Goal: Navigation & Orientation: Find specific page/section

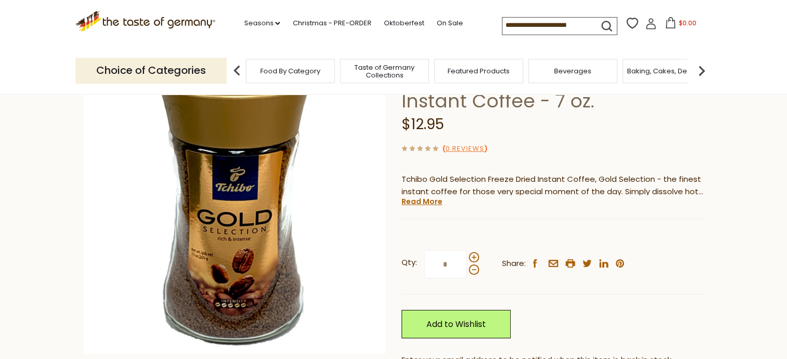
scroll to position [103, 0]
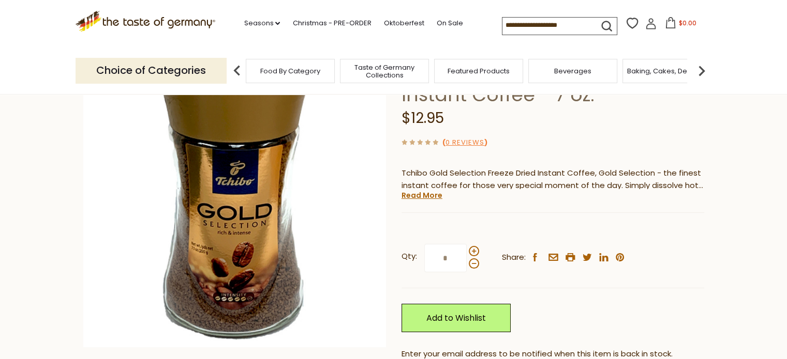
click at [289, 76] on div "Food By Category" at bounding box center [290, 71] width 89 height 24
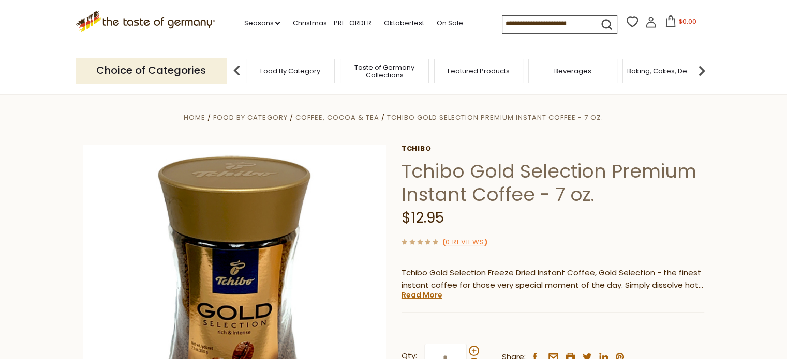
scroll to position [0, 0]
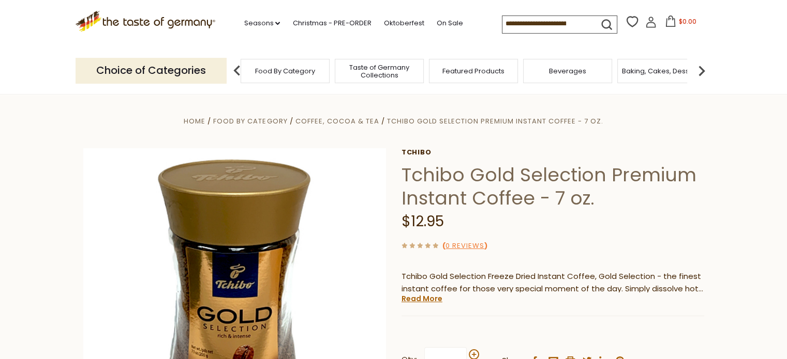
click at [267, 70] on span "Food By Category" at bounding box center [285, 71] width 60 height 8
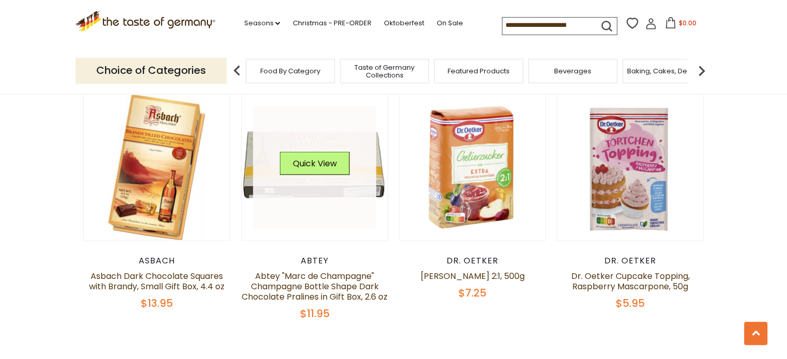
scroll to position [2290, 0]
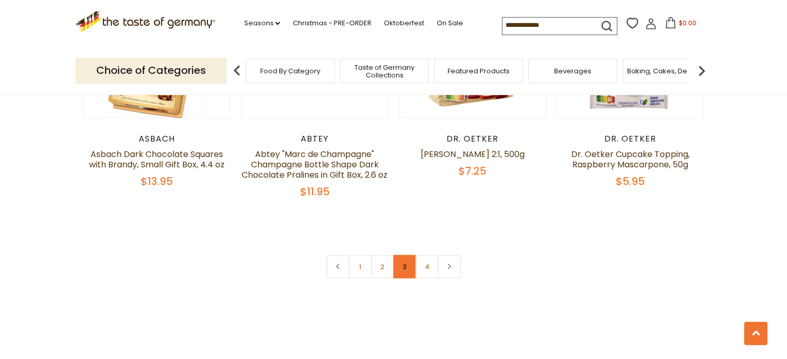
click at [403, 256] on link "3" at bounding box center [404, 267] width 23 height 23
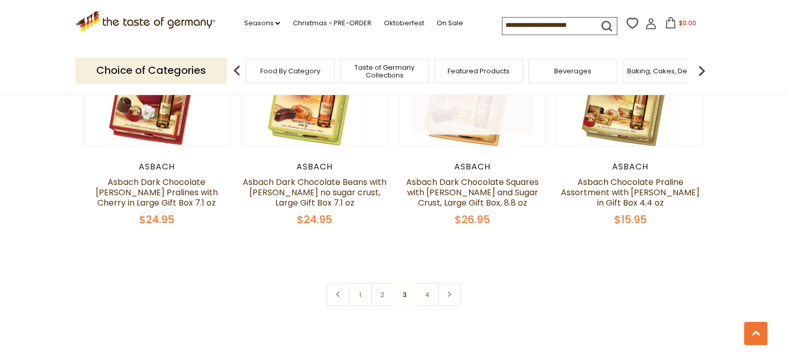
scroll to position [2334, 0]
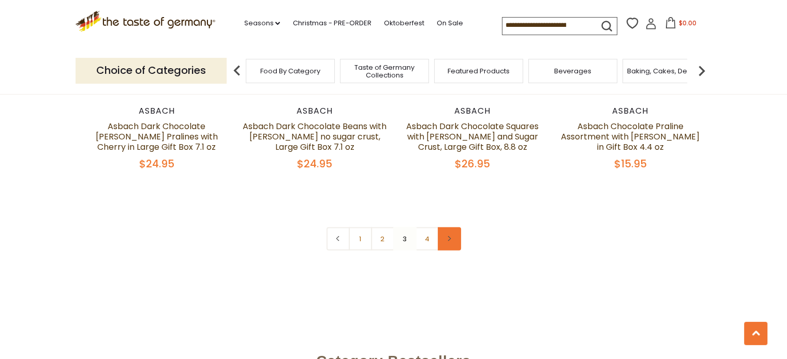
click at [453, 228] on link at bounding box center [449, 239] width 23 height 23
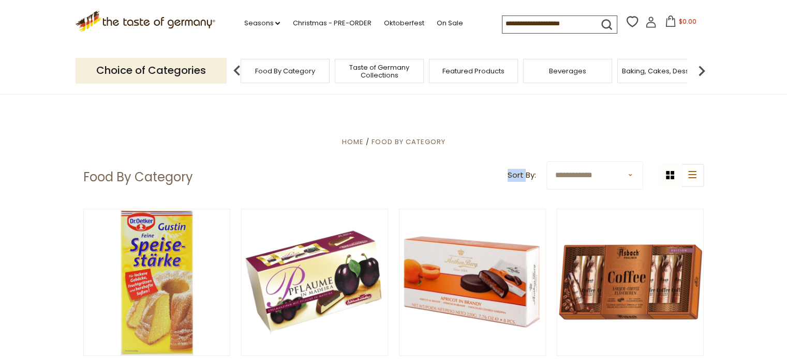
click at [567, 73] on span "Beverages" at bounding box center [567, 71] width 37 height 8
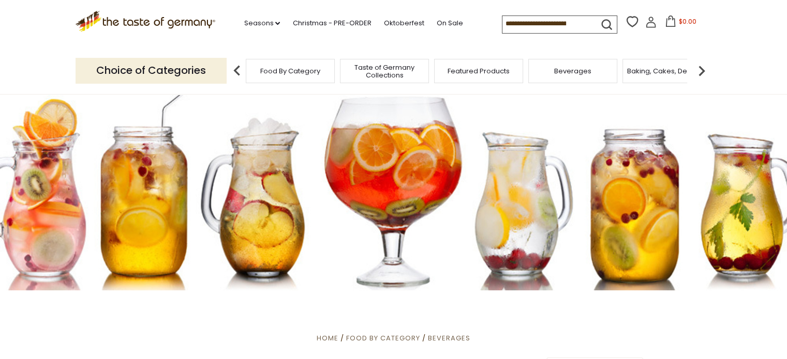
click at [699, 68] on img at bounding box center [701, 71] width 21 height 21
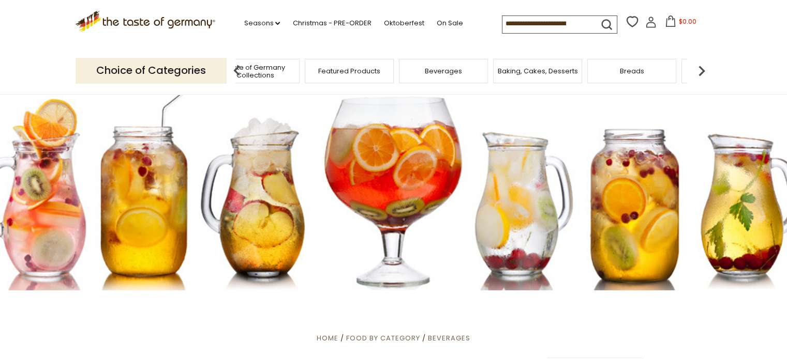
click at [523, 74] on span "Baking, Cakes, Desserts" at bounding box center [538, 71] width 80 height 8
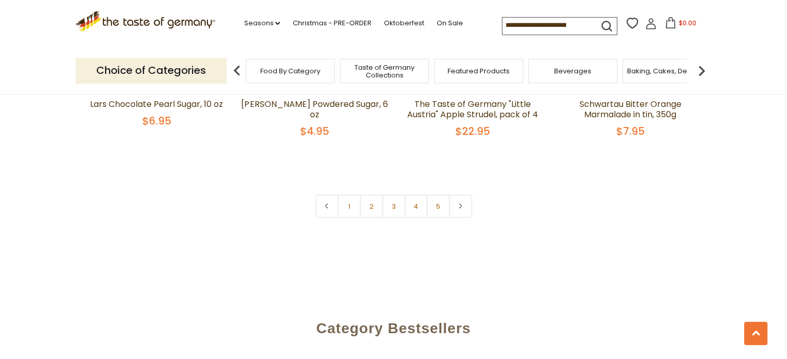
scroll to position [2534, 0]
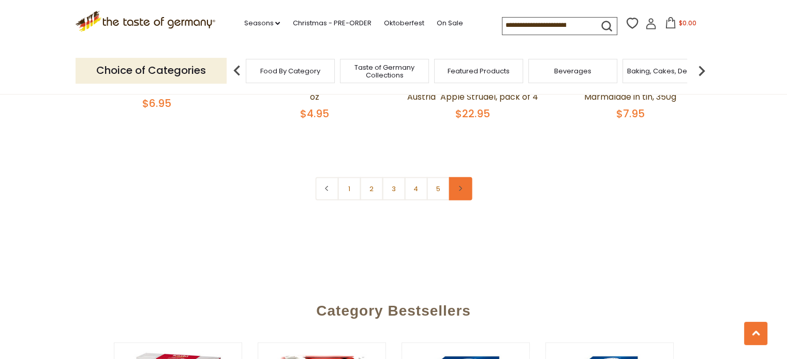
click at [458, 186] on icon at bounding box center [460, 188] width 6 height 5
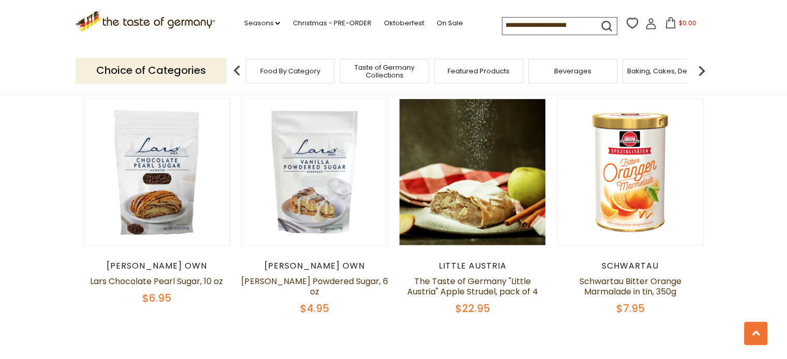
scroll to position [2431, 0]
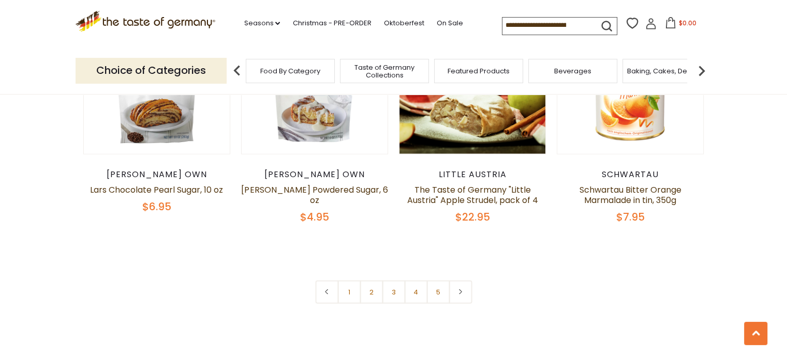
scroll to position [2534, 0]
